Goal: Information Seeking & Learning: Learn about a topic

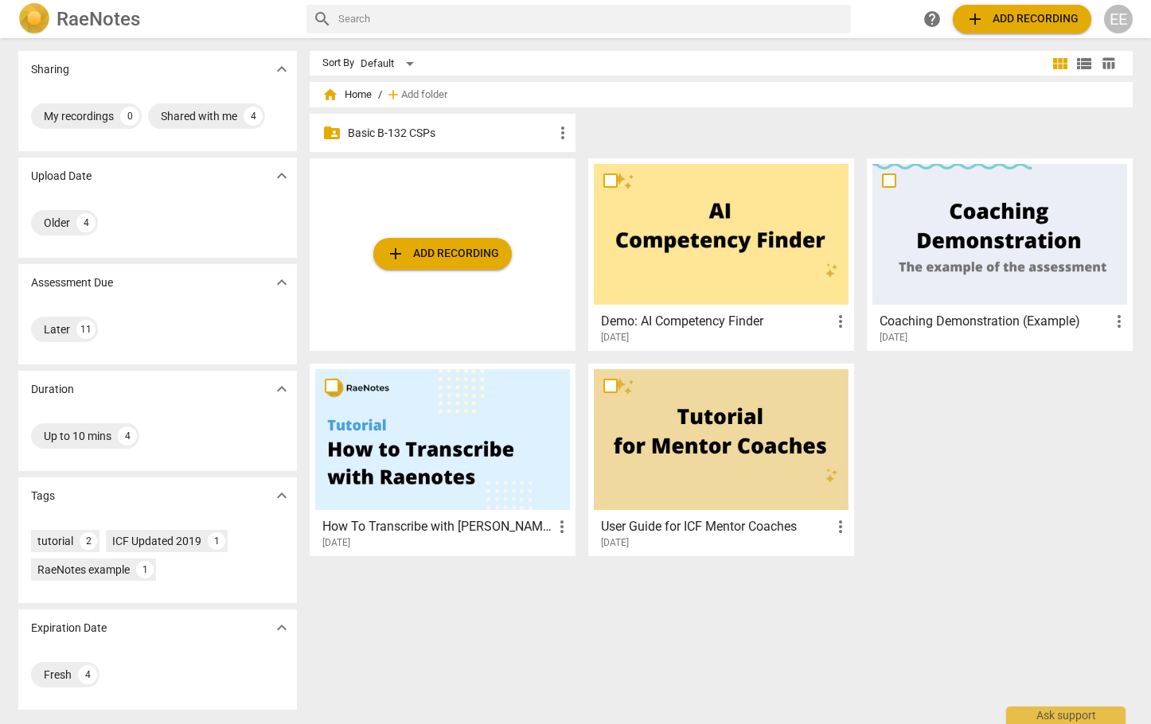
click at [408, 132] on p "Basic B-132 CSPs" at bounding box center [450, 133] width 205 height 17
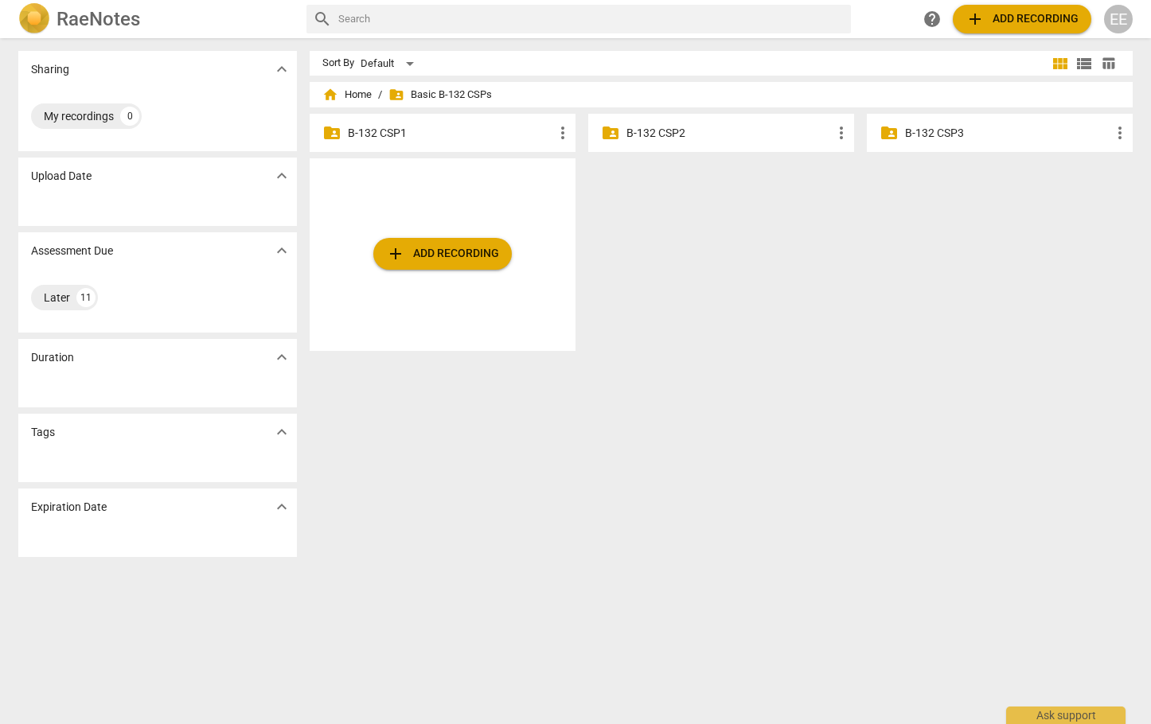
click at [628, 134] on p "B-132 CSP2" at bounding box center [728, 133] width 205 height 17
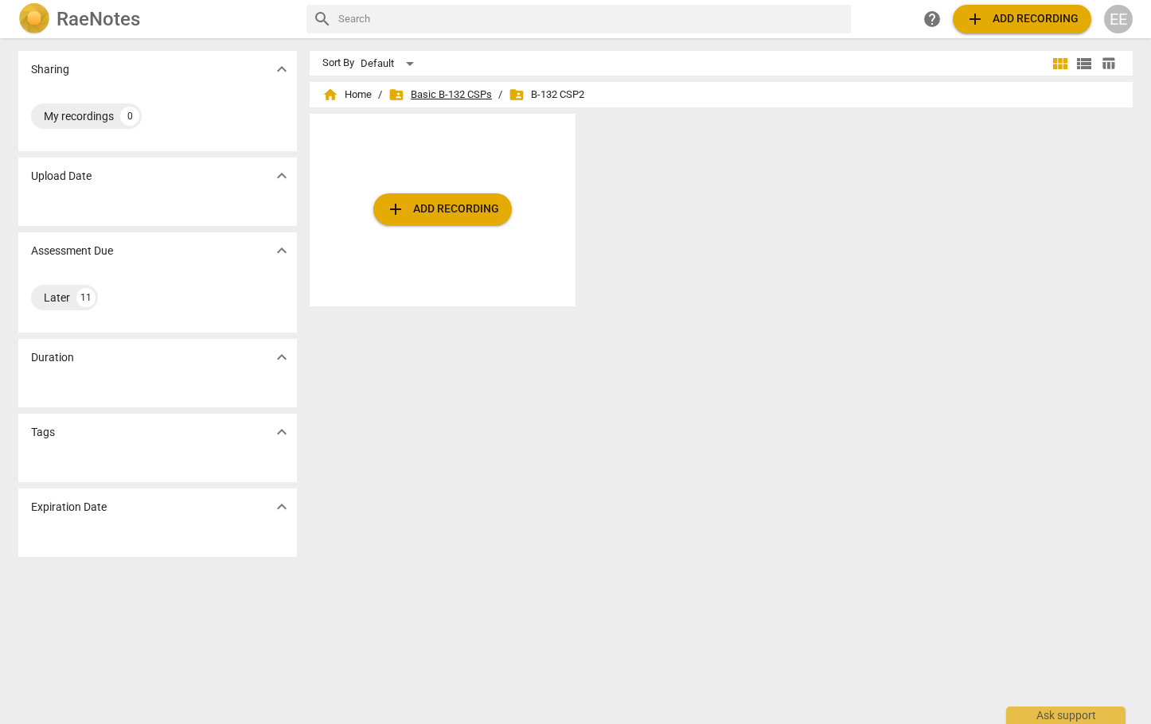
click at [470, 94] on span "folder_shared Basic B-132 CSPs" at bounding box center [439, 95] width 103 height 16
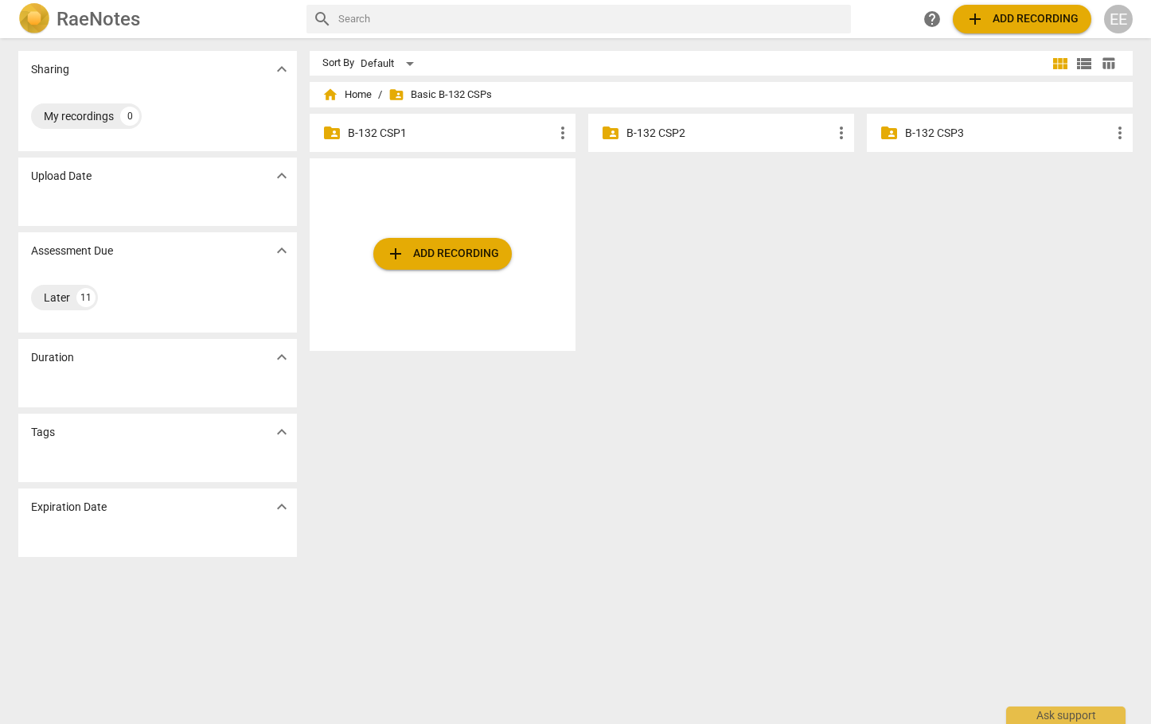
click at [394, 136] on p "B-132 CSP1" at bounding box center [450, 133] width 205 height 17
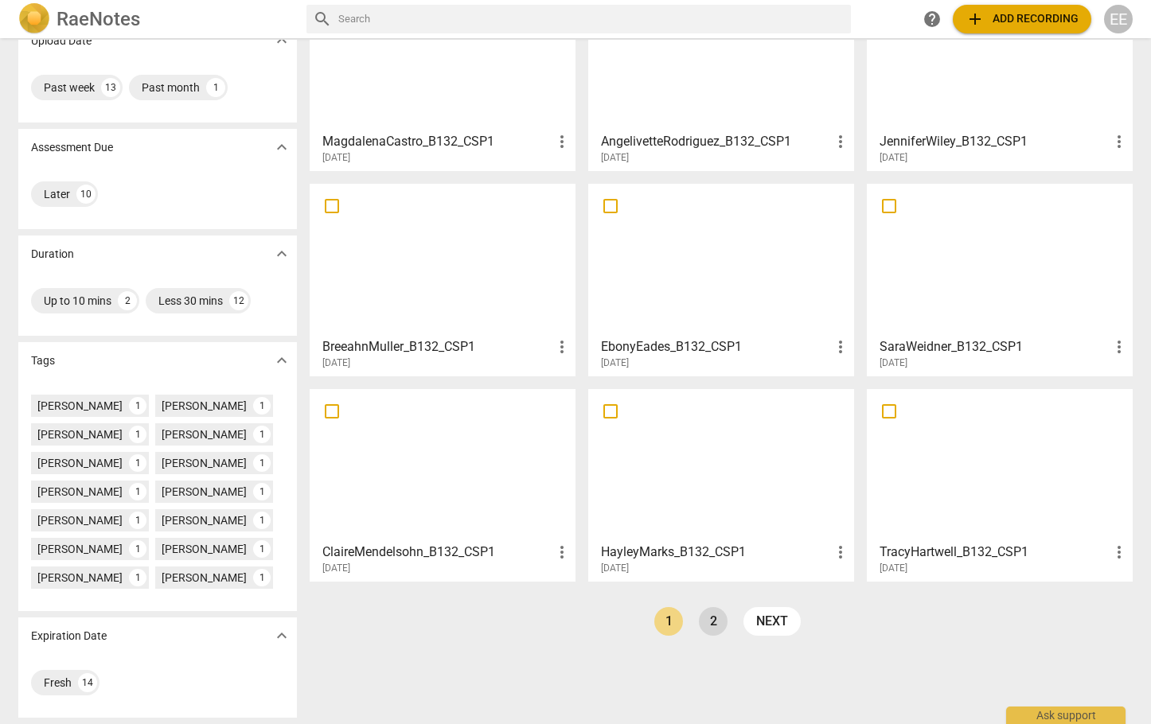
click at [709, 615] on link "2" at bounding box center [713, 621] width 29 height 29
